Goal: Contribute content: Add original content to the website for others to see

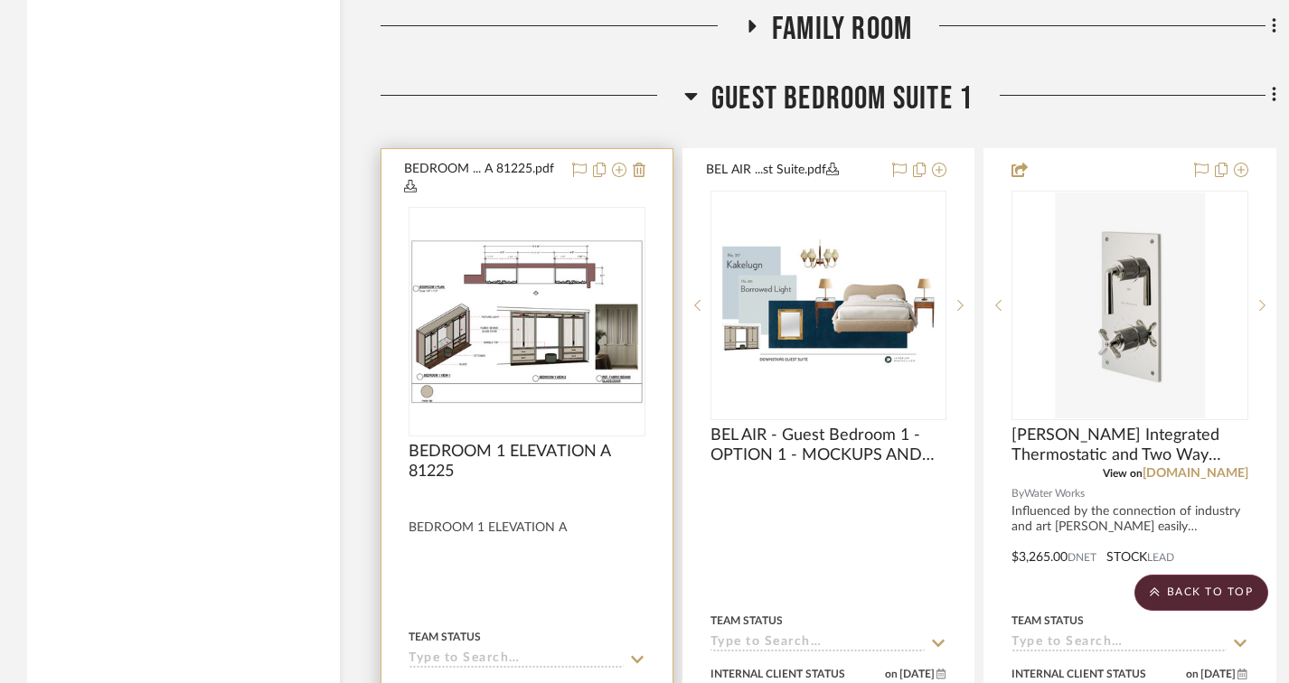
scroll to position [5512, 0]
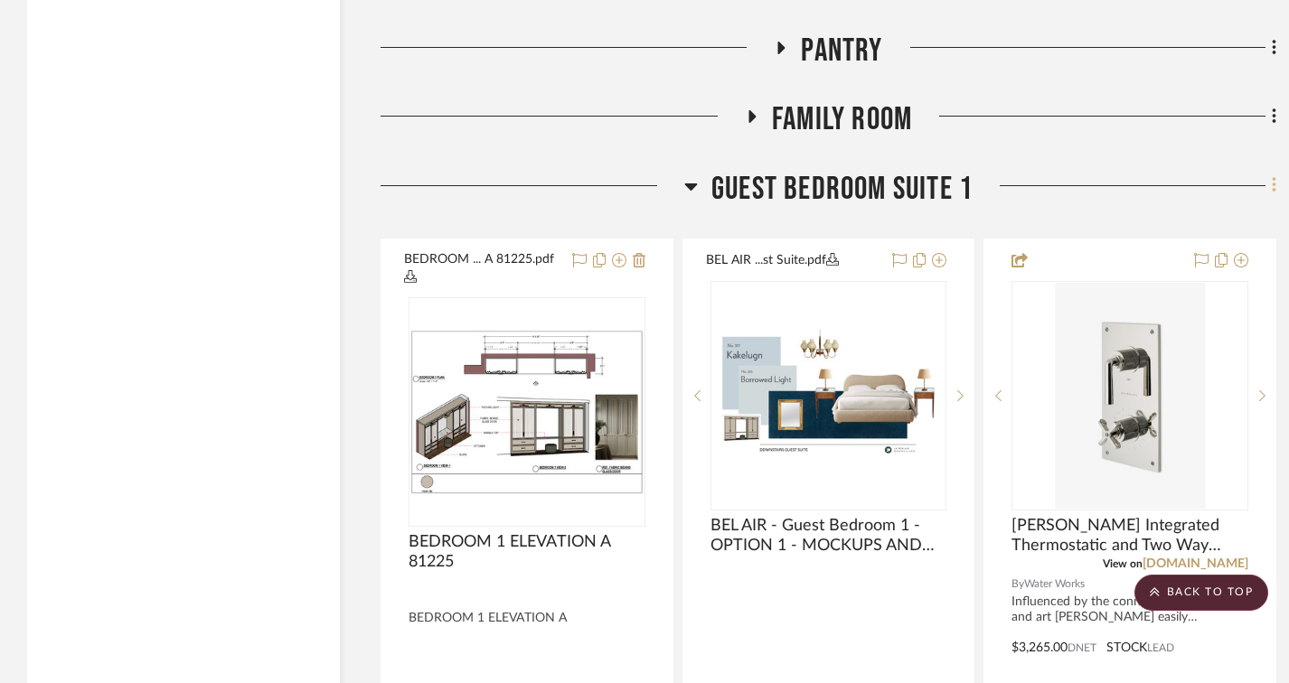
click at [1270, 188] on fa-icon at bounding box center [1271, 188] width 12 height 30
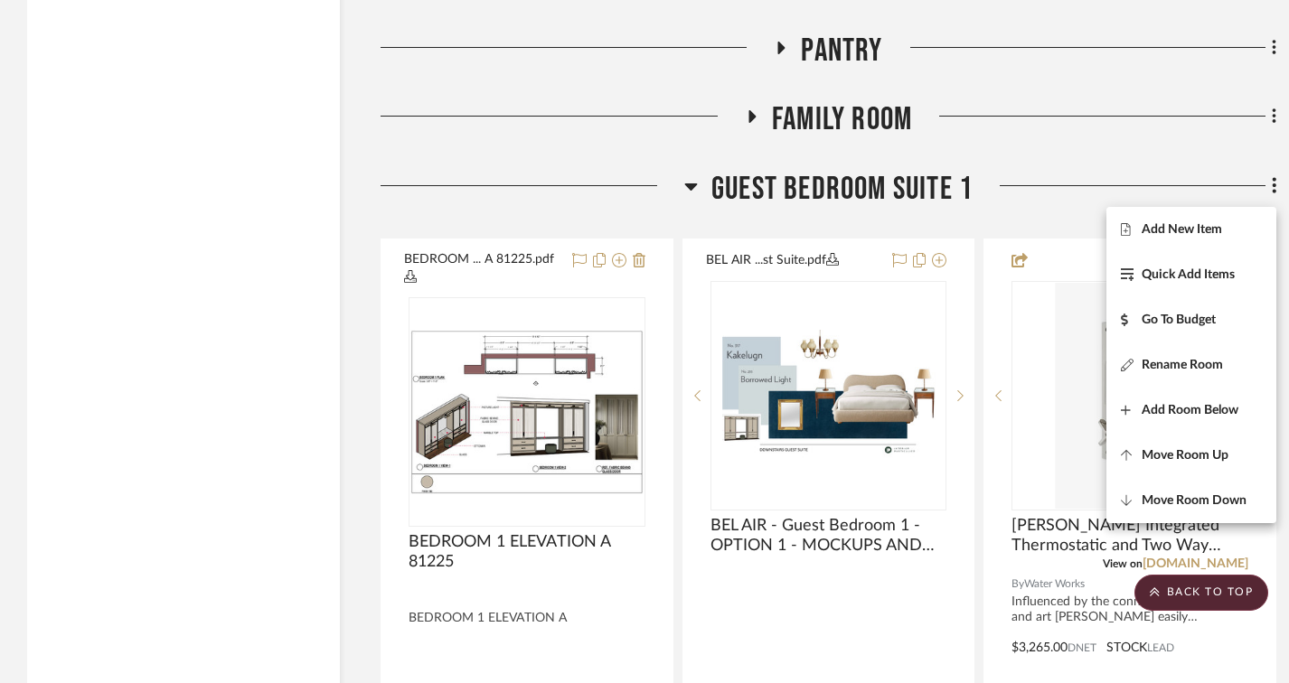
click at [99, 351] on div at bounding box center [644, 341] width 1289 height 683
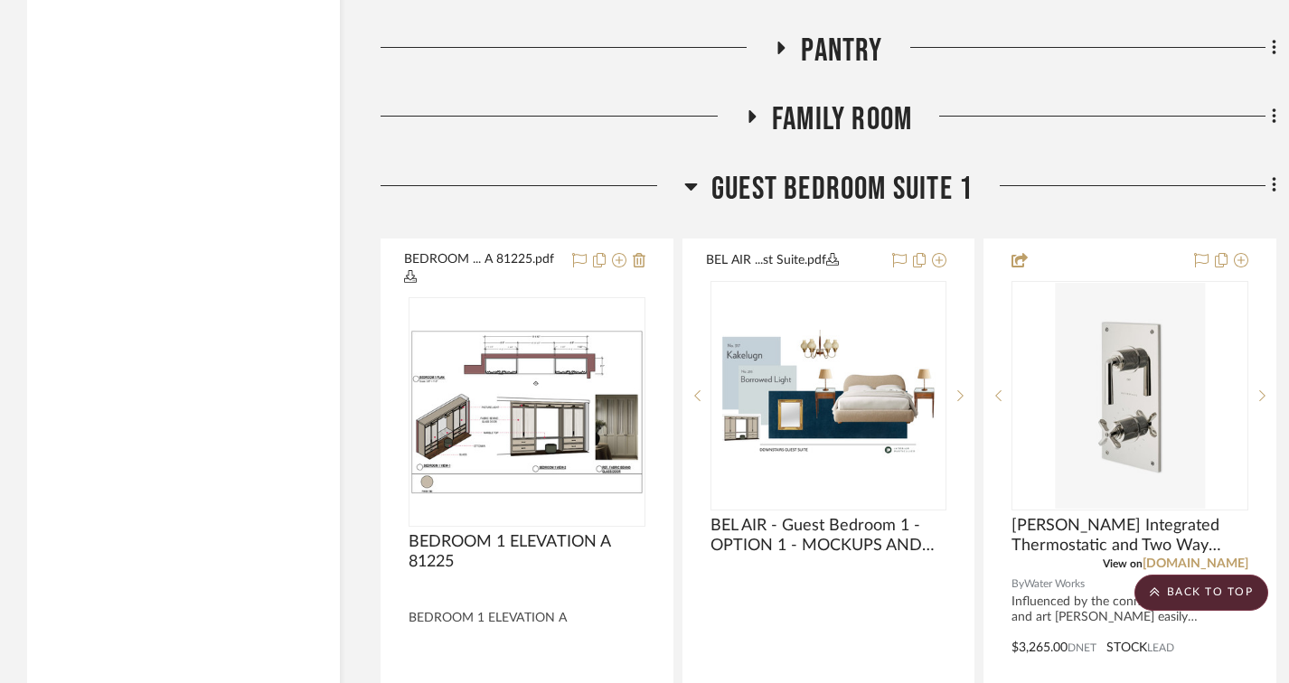
click at [1270, 193] on fa-icon at bounding box center [1271, 188] width 12 height 30
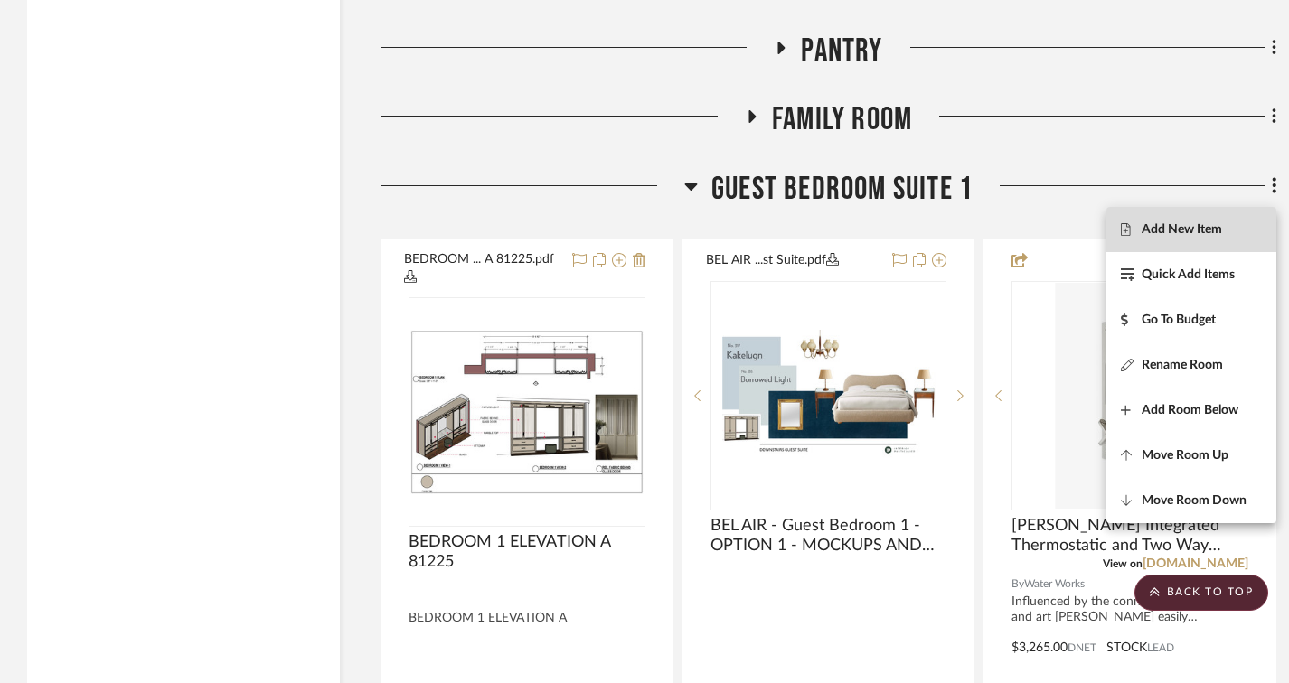
click at [1181, 230] on span "Add New Item" at bounding box center [1181, 228] width 80 height 15
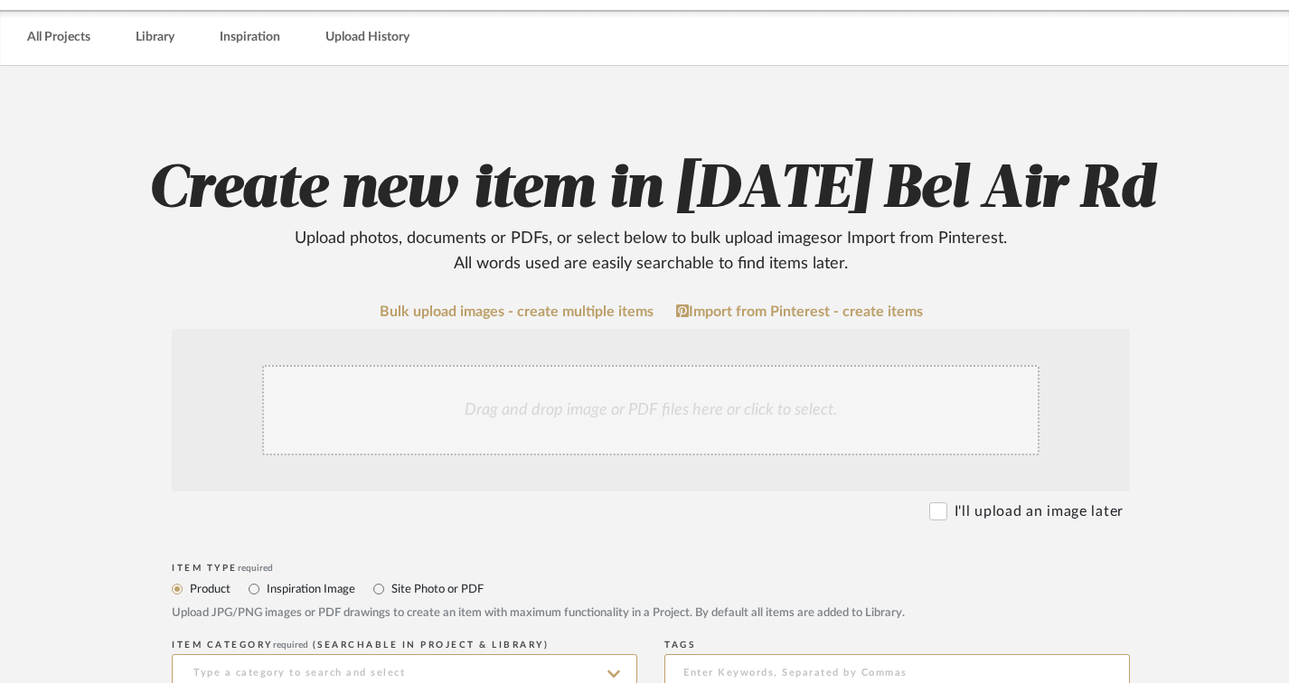
scroll to position [181, 0]
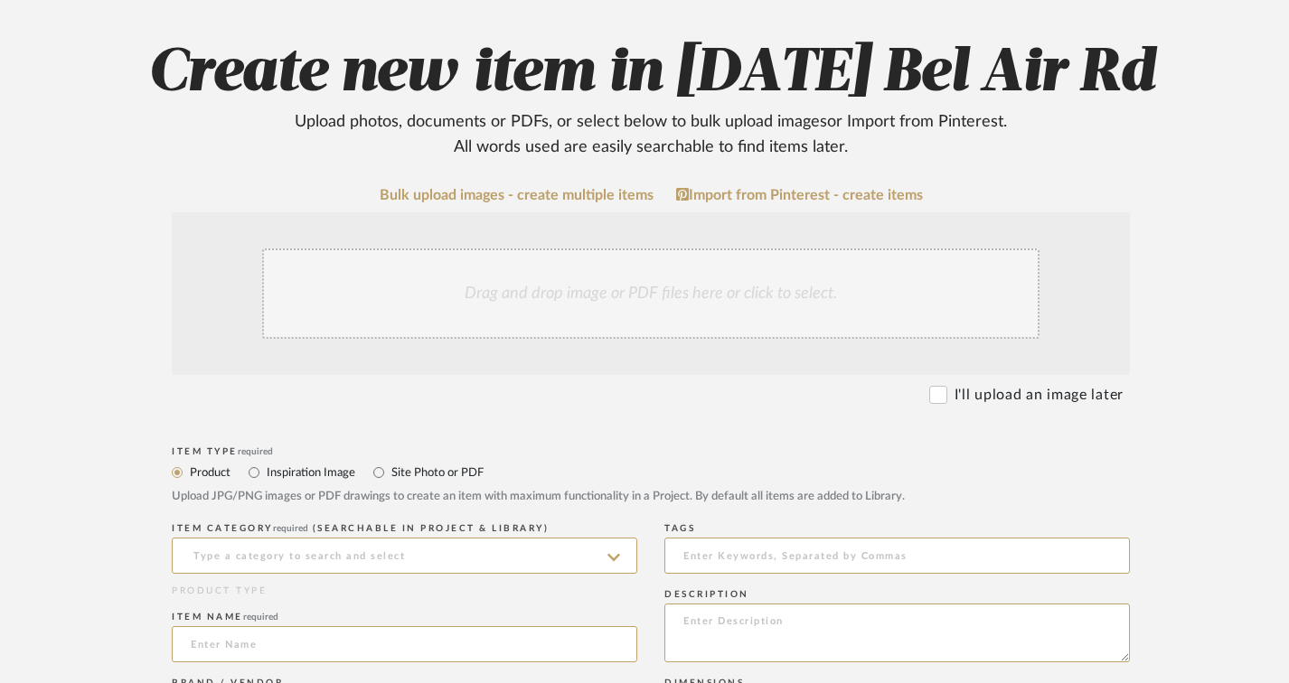
click at [389, 471] on label "Site Photo or PDF" at bounding box center [436, 473] width 94 height 20
click at [389, 471] on input "Site Photo or PDF" at bounding box center [379, 473] width 22 height 22
radio input "true"
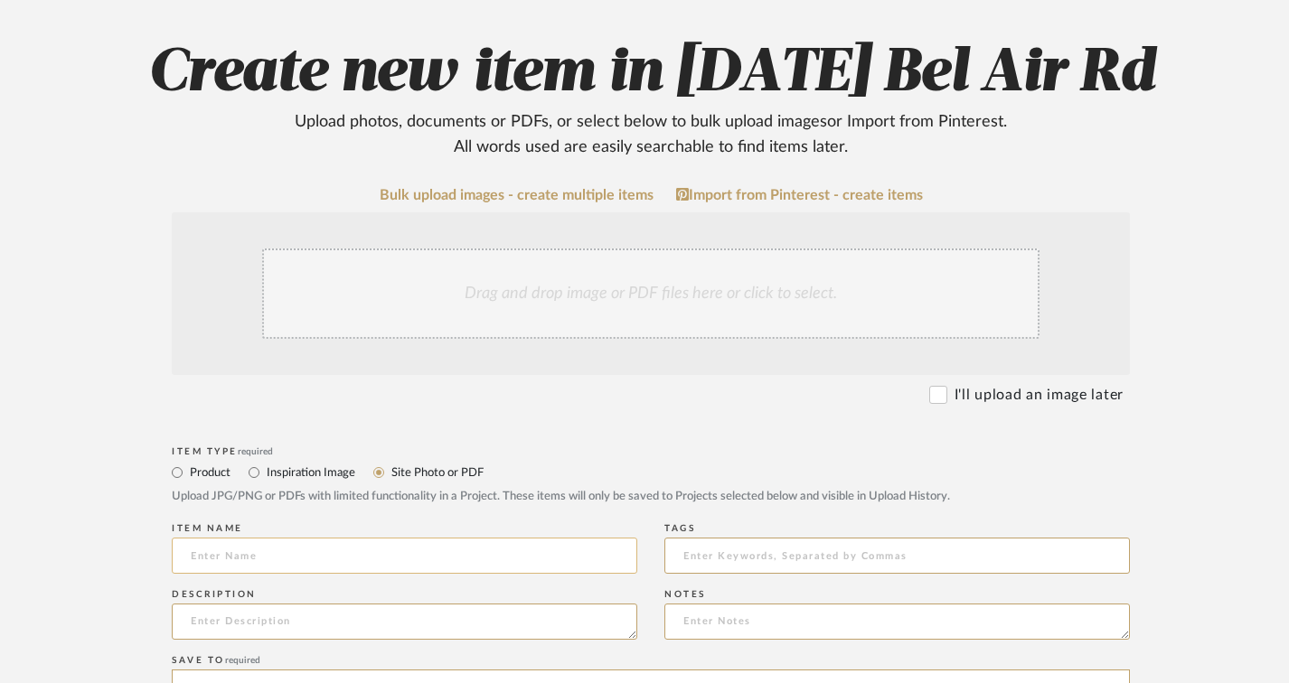
click at [278, 553] on input at bounding box center [404, 556] width 465 height 36
